Goal: Navigation & Orientation: Find specific page/section

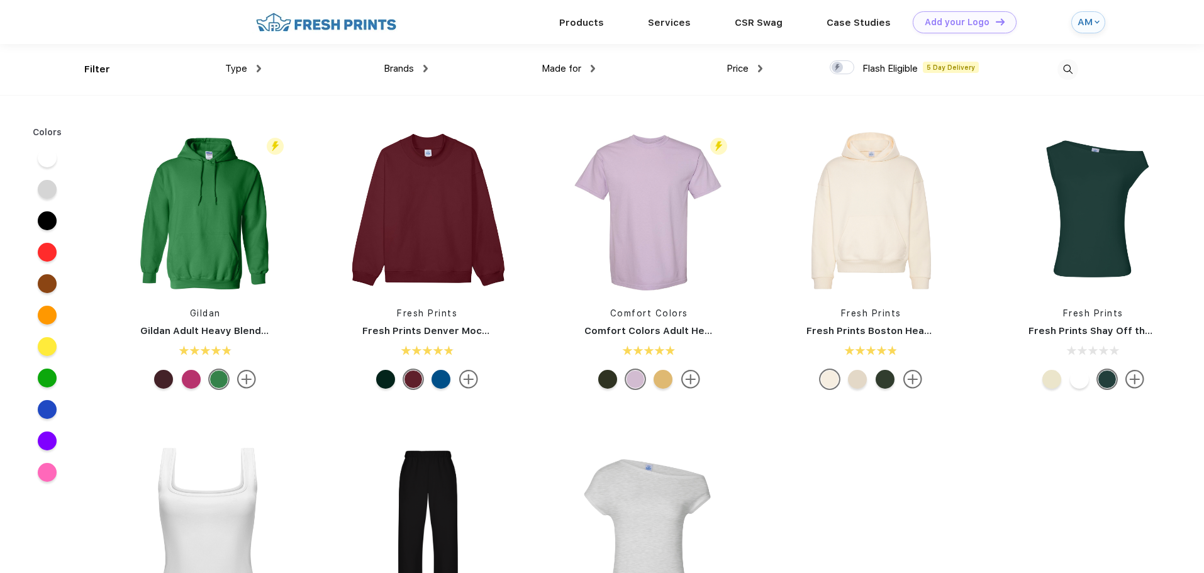
scroll to position [1, 0]
click at [241, 70] on span "Type" at bounding box center [236, 67] width 22 height 11
click at [401, 69] on span "Brands" at bounding box center [399, 67] width 30 height 11
click at [415, 66] on div "Brands" at bounding box center [406, 68] width 44 height 14
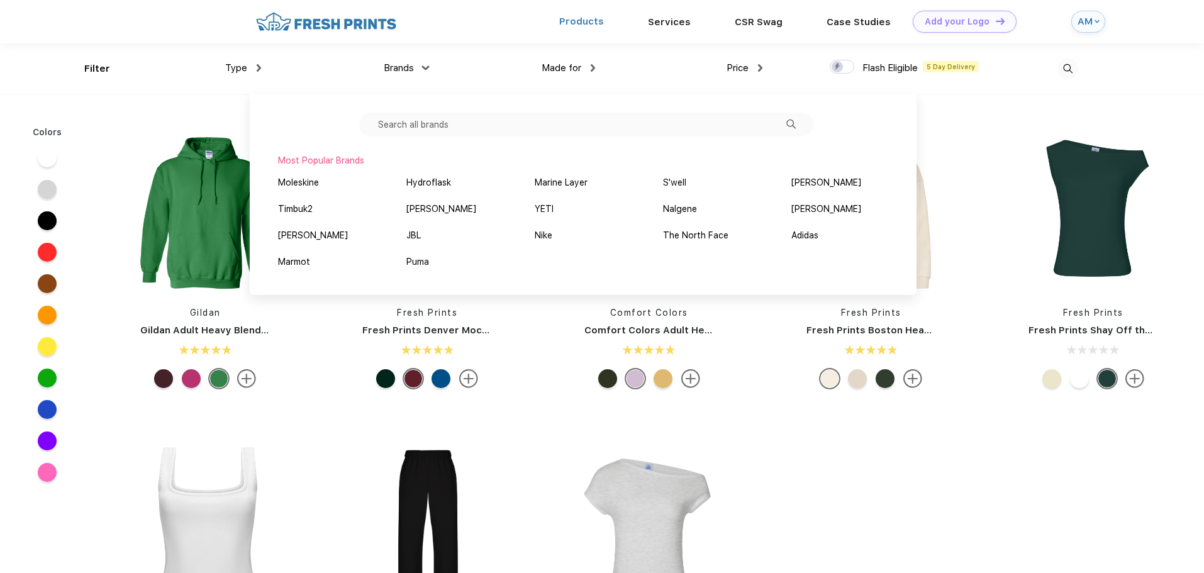
click at [571, 18] on link "Products" at bounding box center [581, 21] width 45 height 11
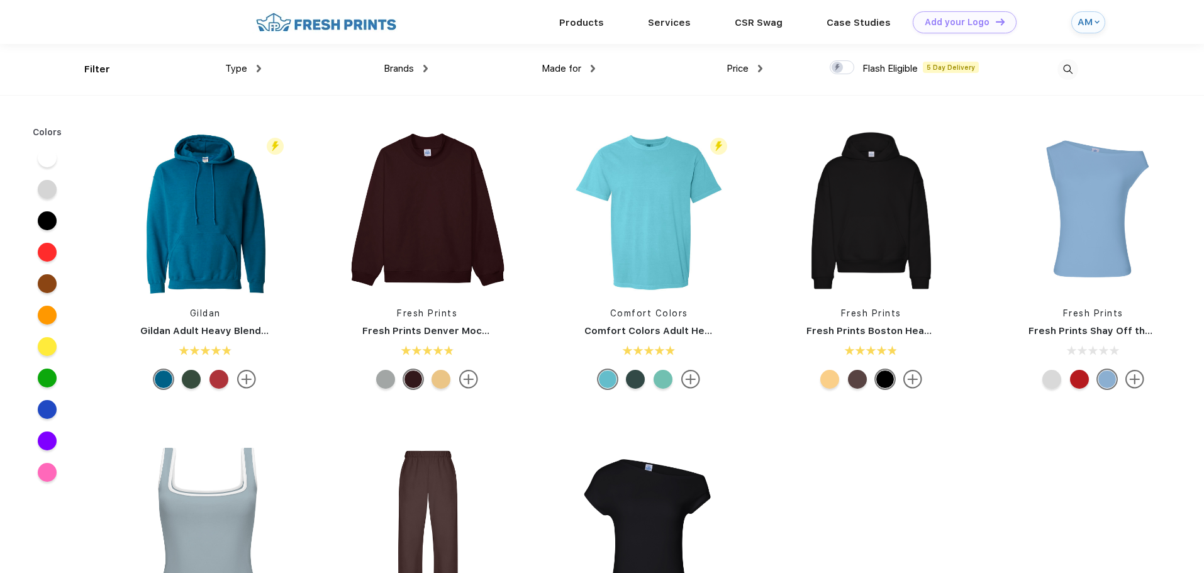
scroll to position [1, 0]
click at [94, 67] on div "Type Shirts Sweaters Bottoms Accessories Hats Tanks Jackets Jerseys Polos" at bounding box center [177, 68] width 167 height 51
click at [98, 63] on div "Type Shirts Sweaters Bottoms Accessories Hats Tanks Jackets Jerseys Polos" at bounding box center [177, 68] width 167 height 51
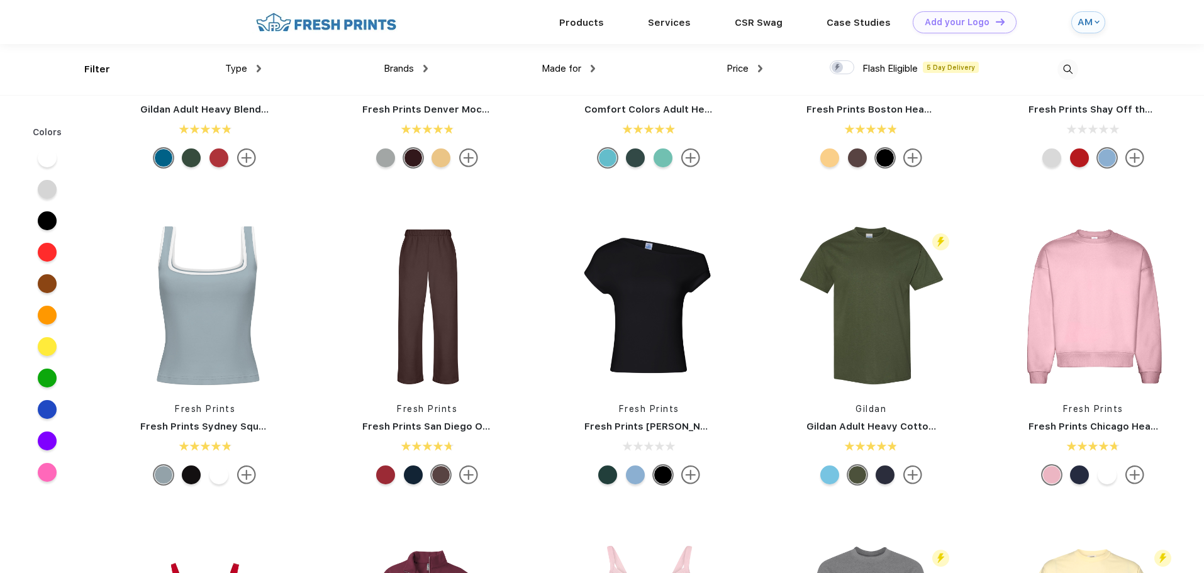
scroll to position [0, 0]
